Goal: Information Seeking & Learning: Learn about a topic

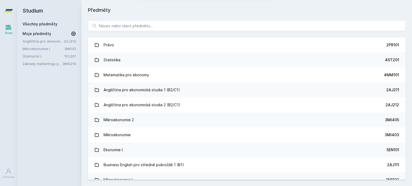
click at [210, 34] on button "Ne" at bounding box center [206, 34] width 19 height 13
click at [136, 27] on input "search" at bounding box center [246, 25] width 317 height 11
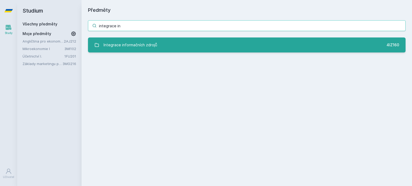
type input "integrace in"
click at [147, 46] on div "Integrace informačních zdrojů" at bounding box center [130, 45] width 54 height 11
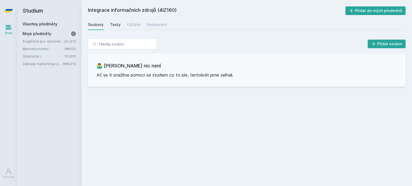
click at [113, 22] on div "Testy" at bounding box center [115, 24] width 11 height 5
click at [130, 26] on div "Učitelé" at bounding box center [133, 24] width 13 height 5
click at [152, 26] on div "Hodnocení" at bounding box center [157, 24] width 20 height 5
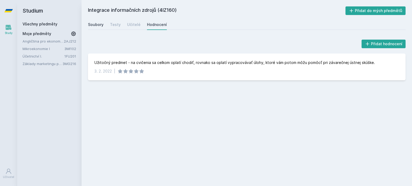
click at [97, 24] on div "Soubory" at bounding box center [96, 24] width 16 height 5
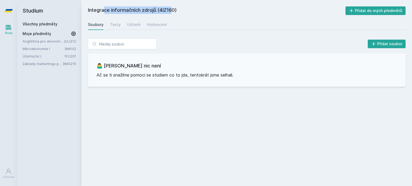
drag, startPoint x: 87, startPoint y: 9, endPoint x: 157, endPoint y: 13, distance: 70.1
click at [157, 13] on div "Integrace informačních zdrojů (4IZ160) Přidat do mých předmětů [GEOGRAPHIC_DATA…" at bounding box center [247, 93] width 330 height 186
copy h2 "Integrace informačních zdrojů"
